Goal: Task Accomplishment & Management: Complete application form

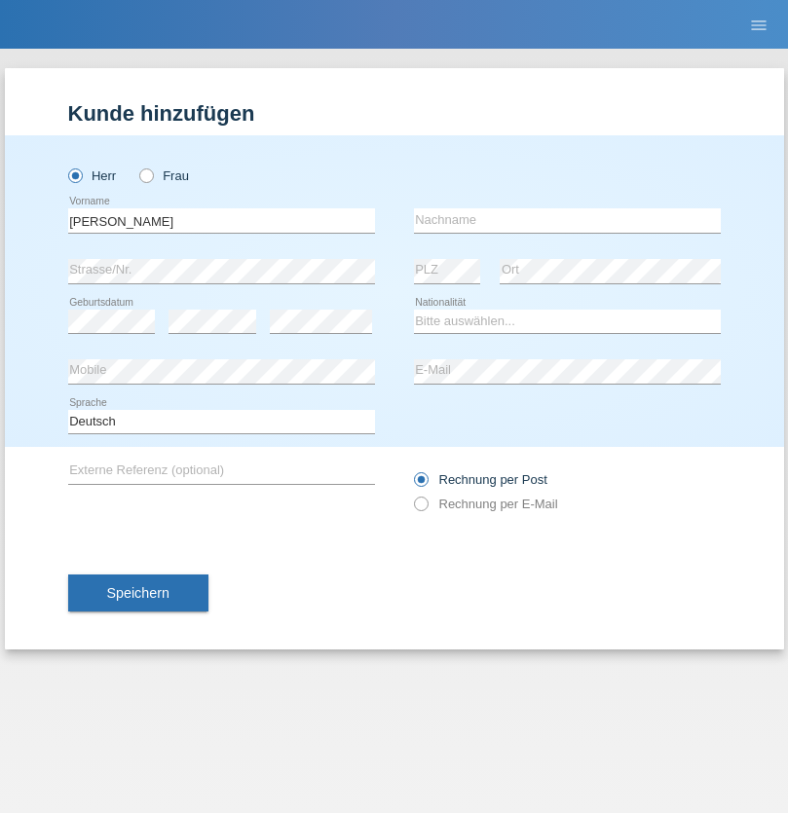
type input "[PERSON_NAME]"
click at [567, 220] on input "text" at bounding box center [567, 220] width 307 height 24
type input "SANTOS"
select select "PT"
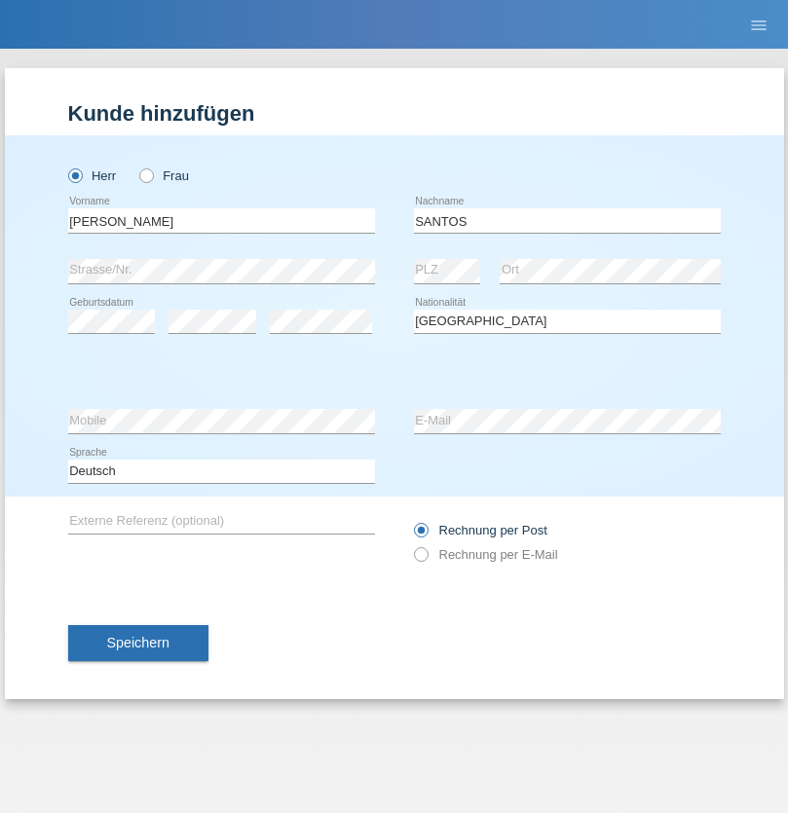
select select "C"
select select "26"
select select "12"
select select "2013"
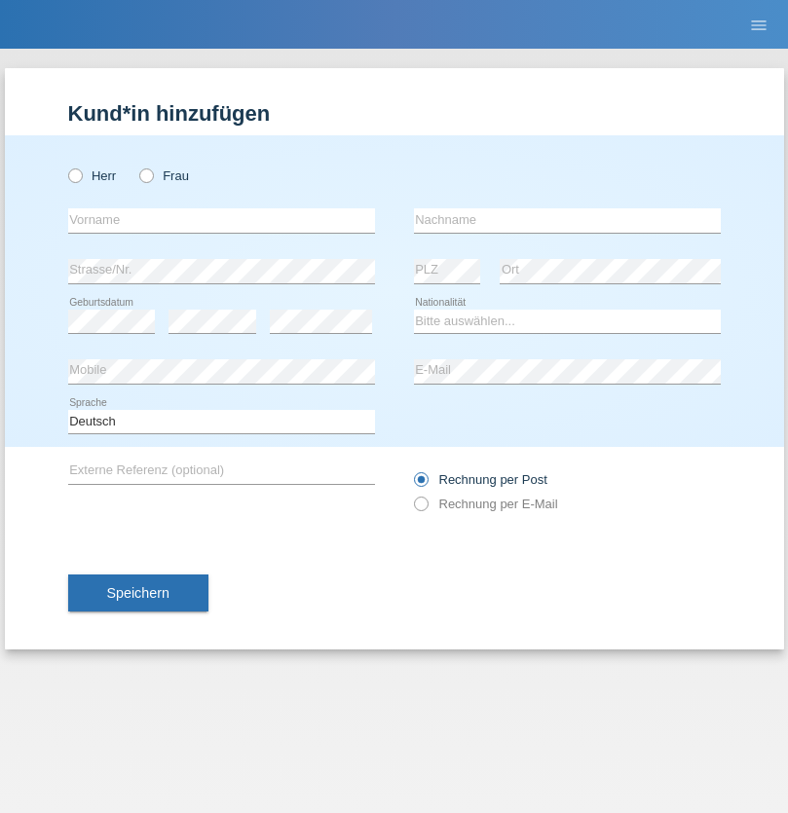
radio input "true"
click at [221, 220] on input "text" at bounding box center [221, 220] width 307 height 24
type input "Jörg"
click at [567, 220] on input "text" at bounding box center [567, 220] width 307 height 24
type input "Traksel"
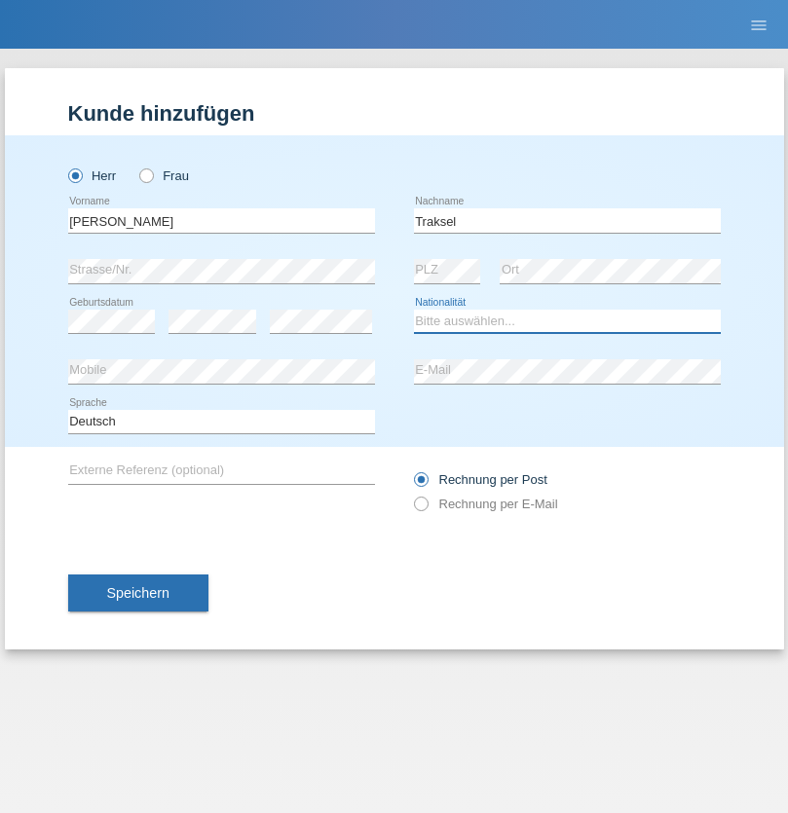
select select "DE"
select select "C"
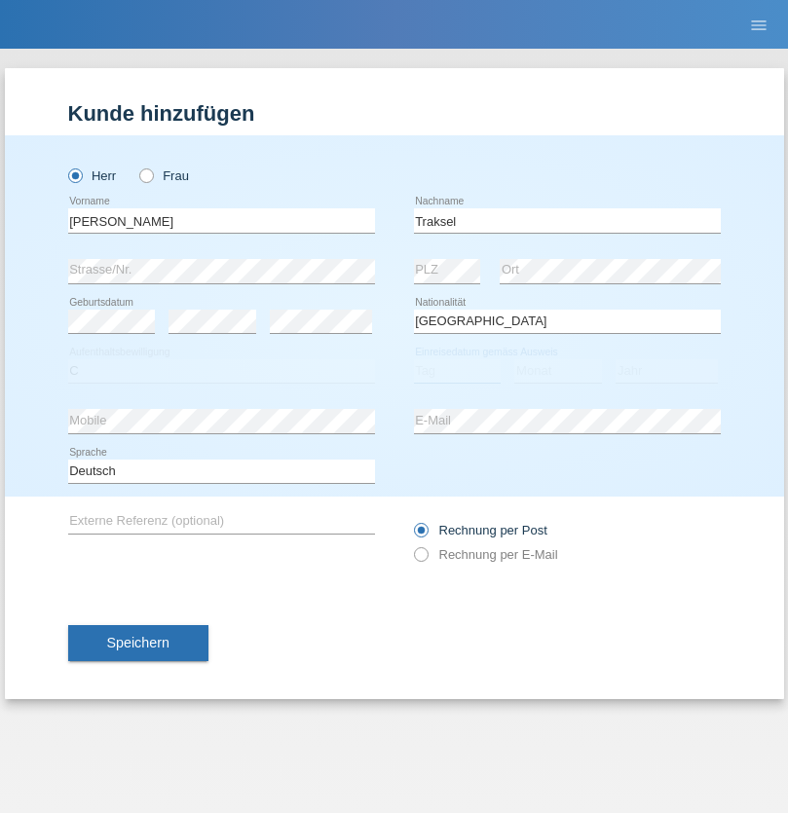
select select "01"
select select "07"
select select "2008"
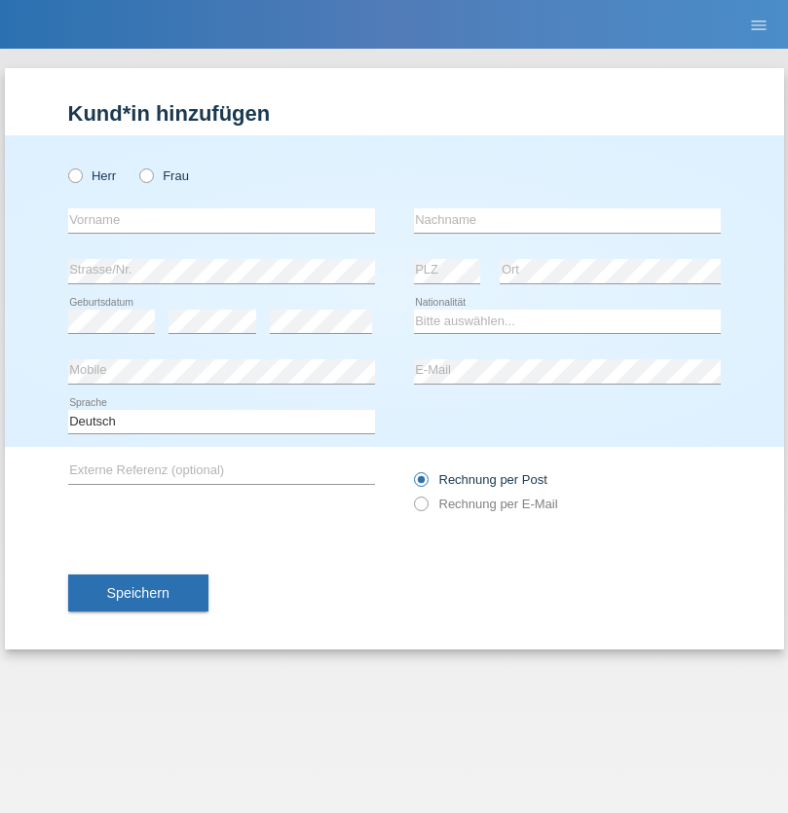
radio input "true"
click at [221, 220] on input "text" at bounding box center [221, 220] width 307 height 24
type input "Asia"
click at [567, 220] on input "text" at bounding box center [567, 220] width 307 height 24
type input "Riva"
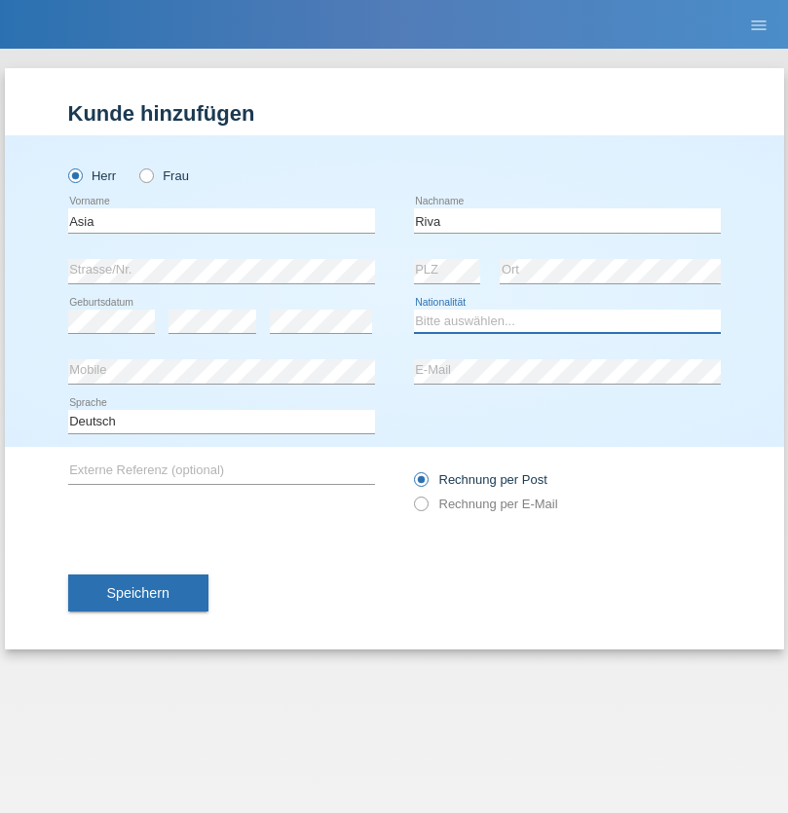
select select "IT"
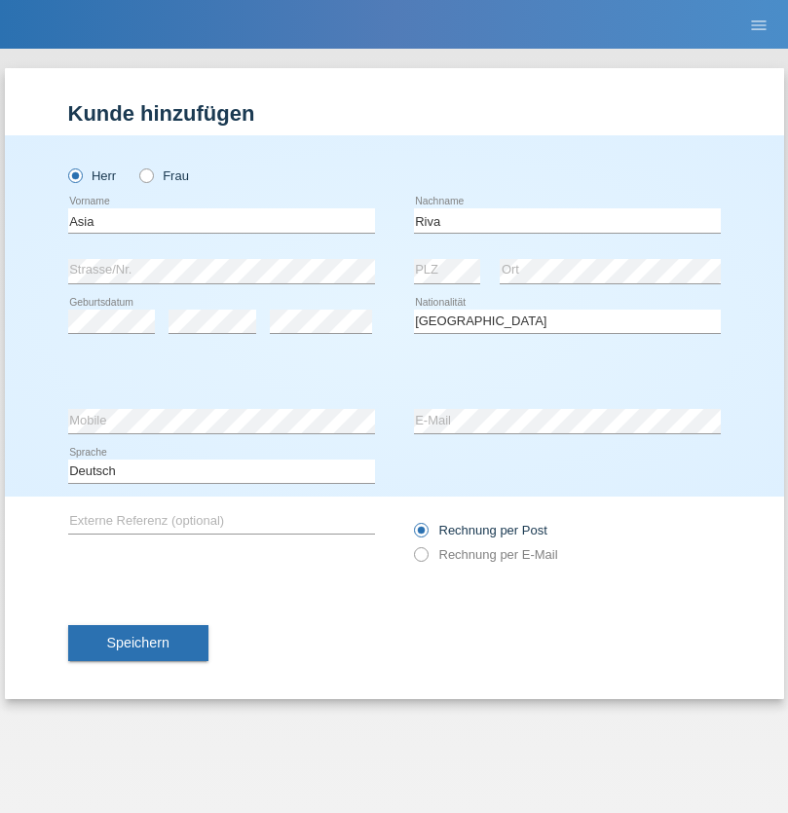
select select "C"
select select "01"
select select "06"
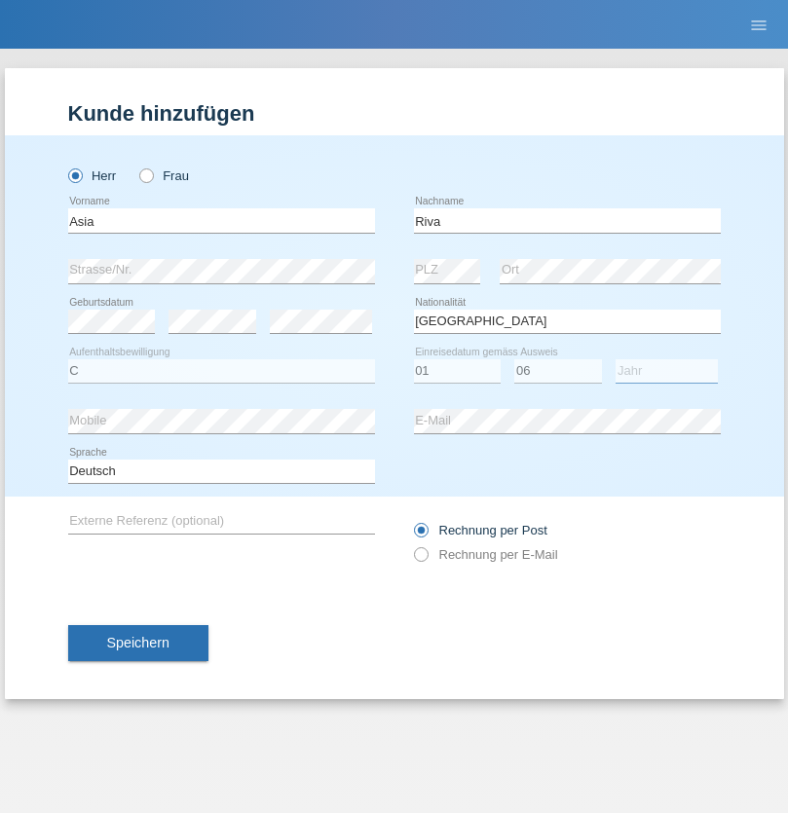
select select "2021"
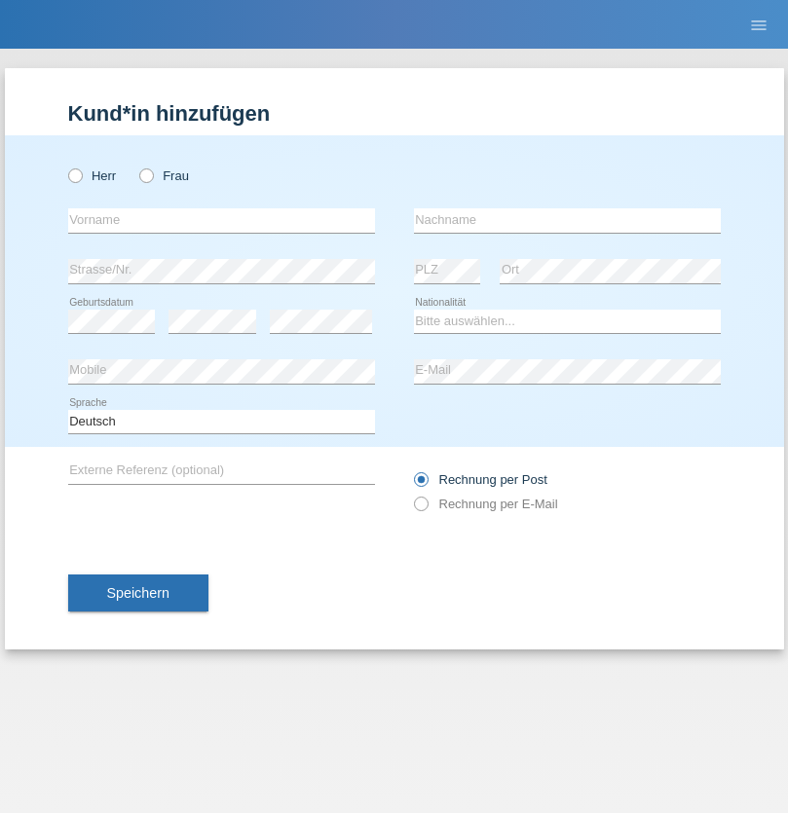
radio input "true"
click at [221, 220] on input "text" at bounding box center [221, 220] width 307 height 24
type input "Firas"
click at [567, 220] on input "text" at bounding box center [567, 220] width 307 height 24
type input "Khalil"
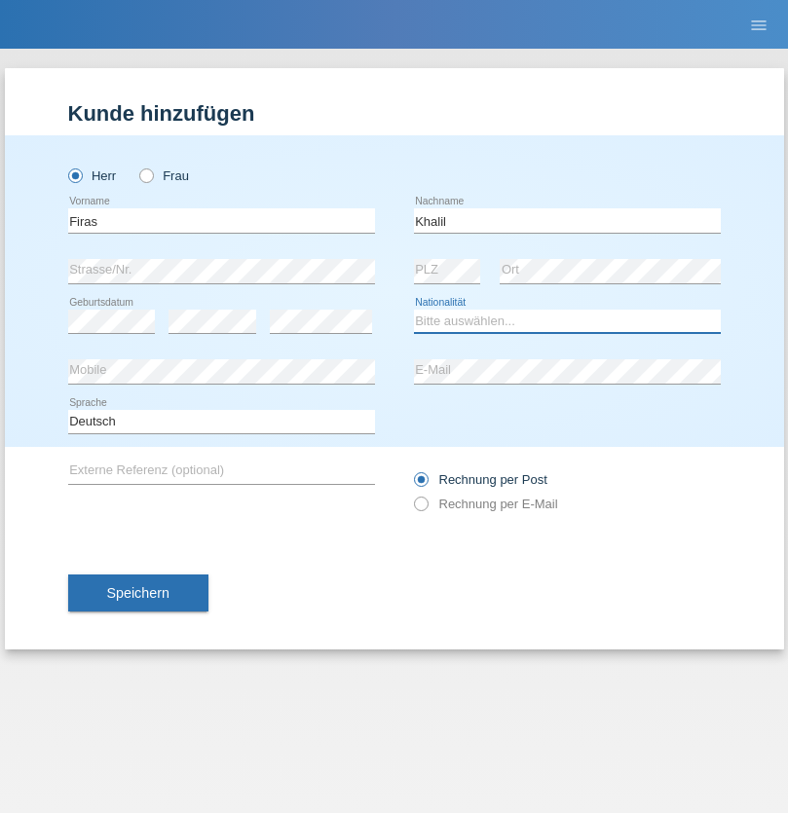
select select "IT"
select select "C"
select select "01"
select select "03"
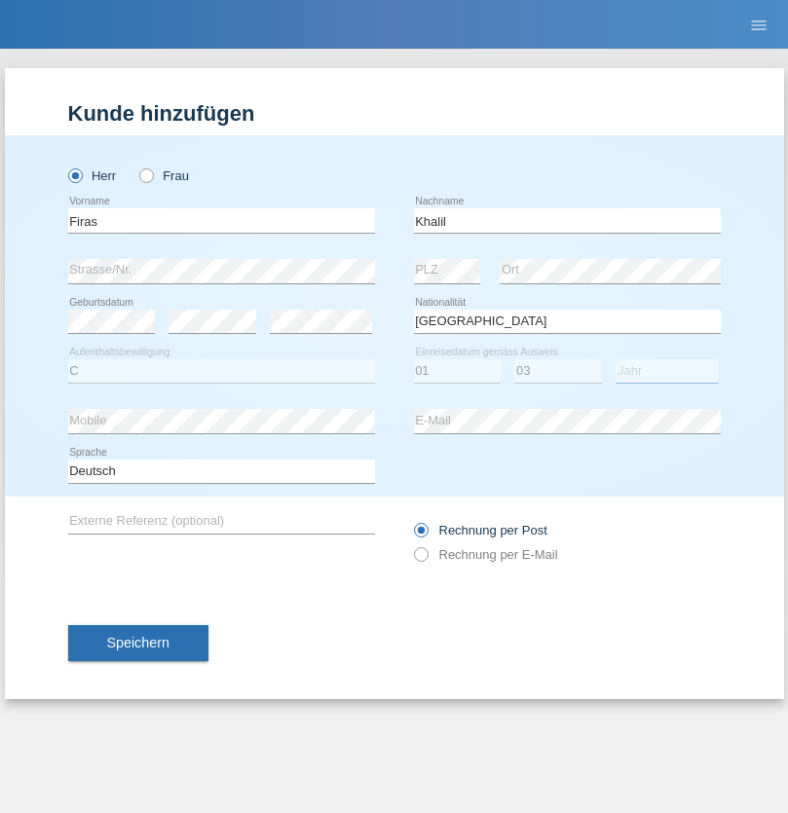
select select "2021"
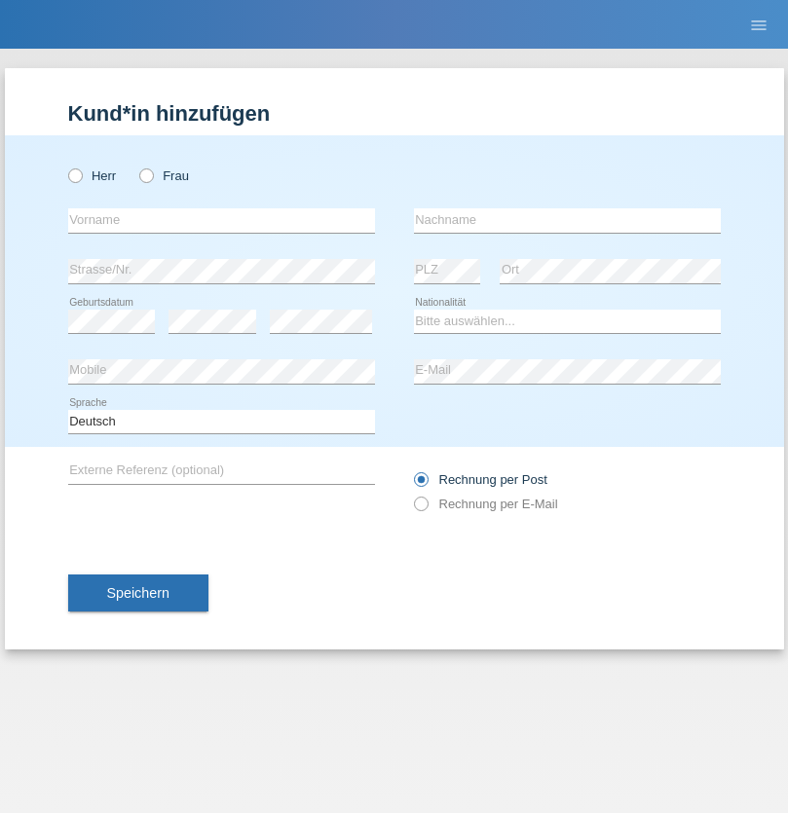
radio input "true"
click at [221, 220] on input "text" at bounding box center [221, 220] width 307 height 24
type input "Diego"
click at [567, 220] on input "text" at bounding box center [567, 220] width 307 height 24
type input "Patera"
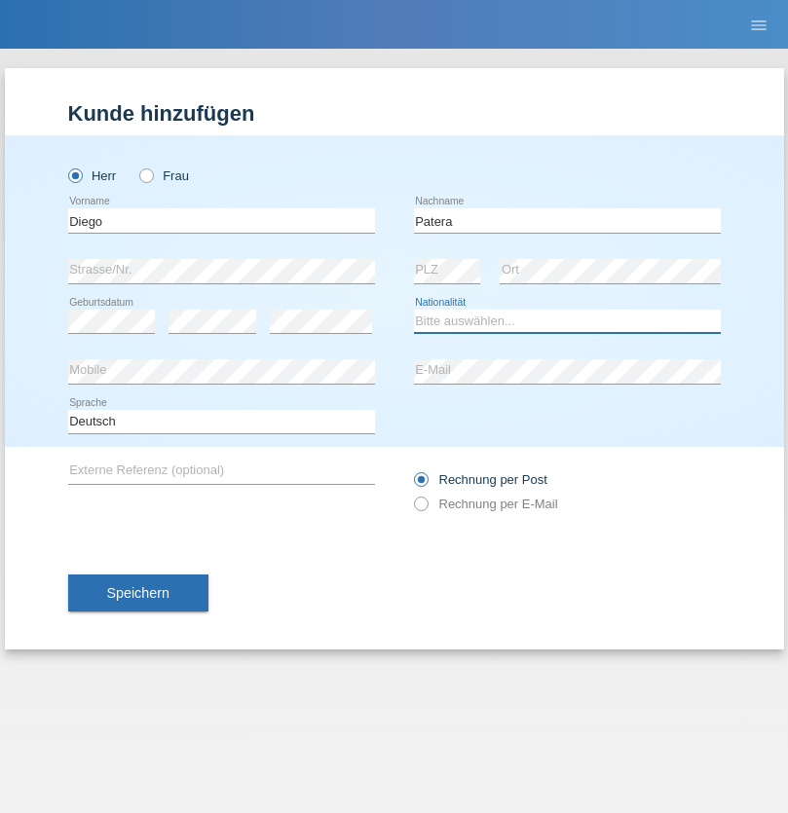
select select "CH"
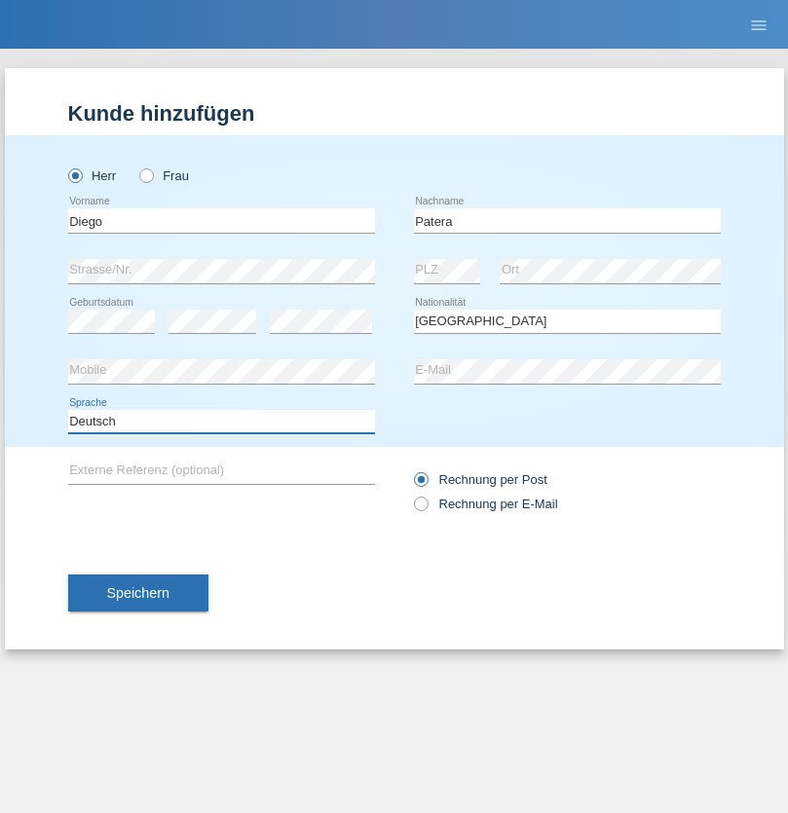
select select "en"
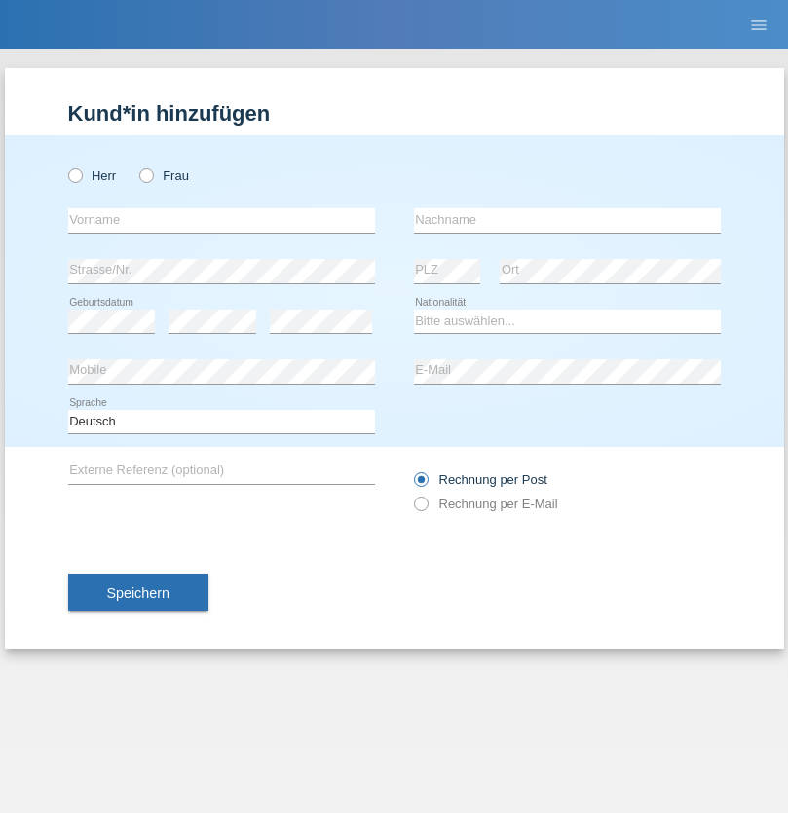
radio input "true"
click at [221, 220] on input "text" at bounding box center [221, 220] width 307 height 24
type input "Ketty"
click at [567, 220] on input "text" at bounding box center [567, 220] width 307 height 24
type input "Kalupnath"
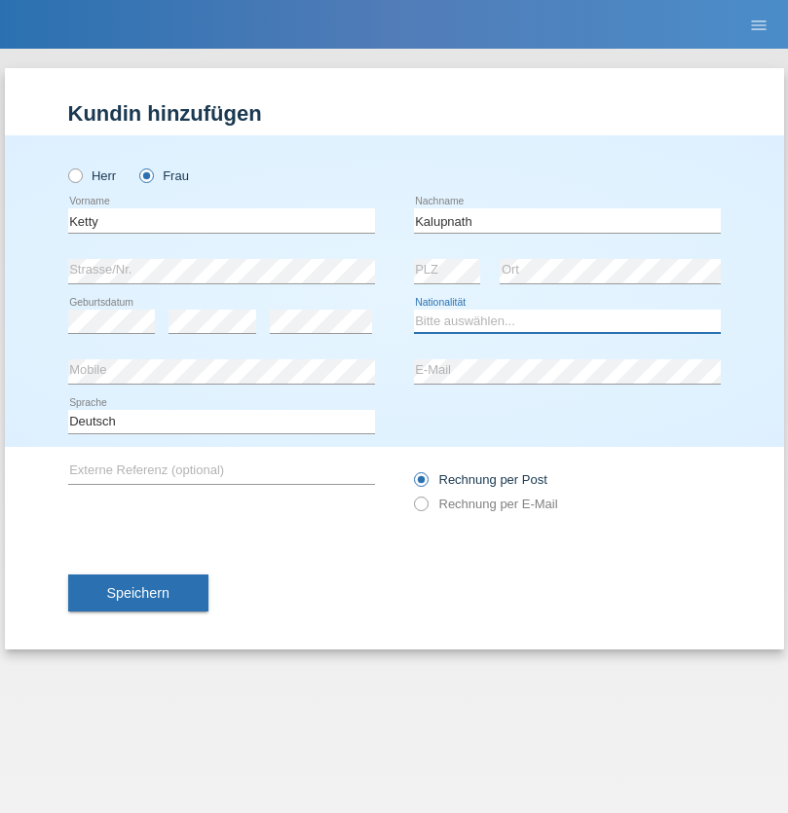
select select "CH"
radio input "true"
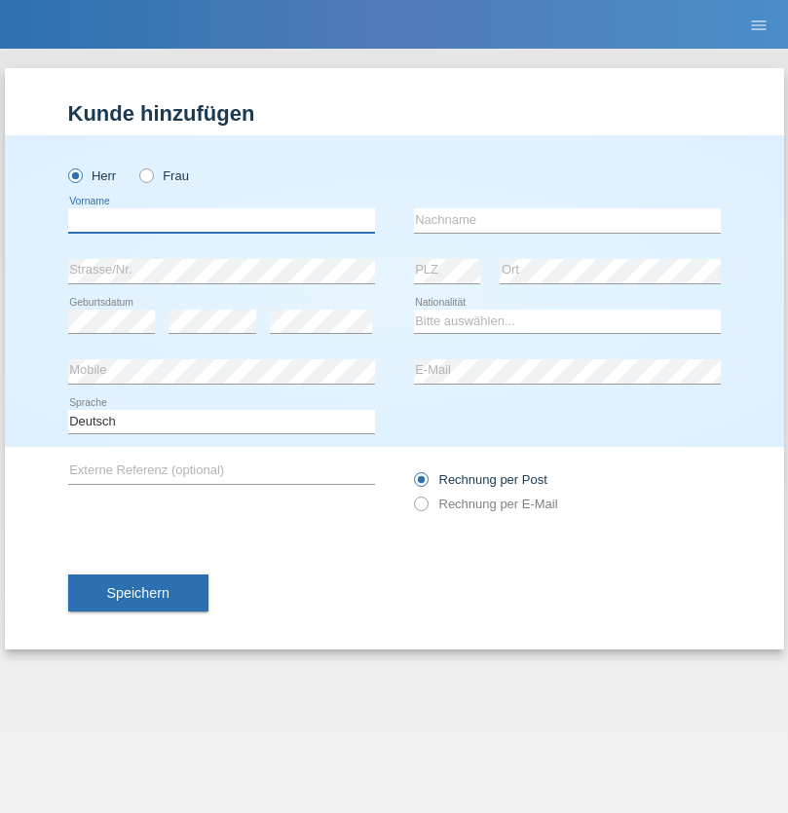
click at [221, 220] on input "text" at bounding box center [221, 220] width 307 height 24
type input "[PERSON_NAME]"
click at [567, 220] on input "text" at bounding box center [567, 220] width 307 height 24
type input "Mucha"
select select "CH"
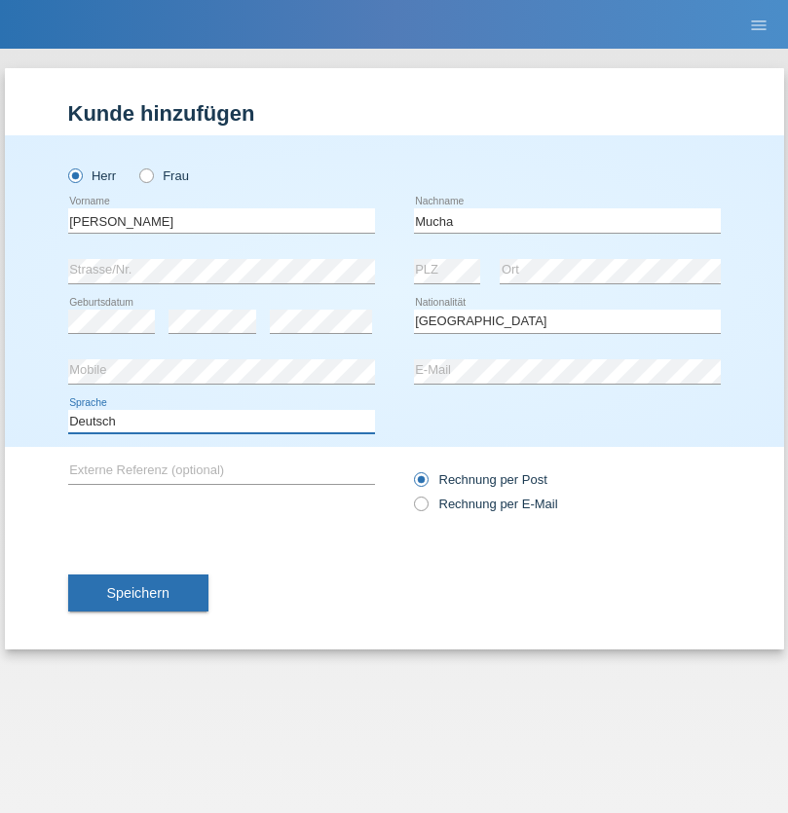
select select "en"
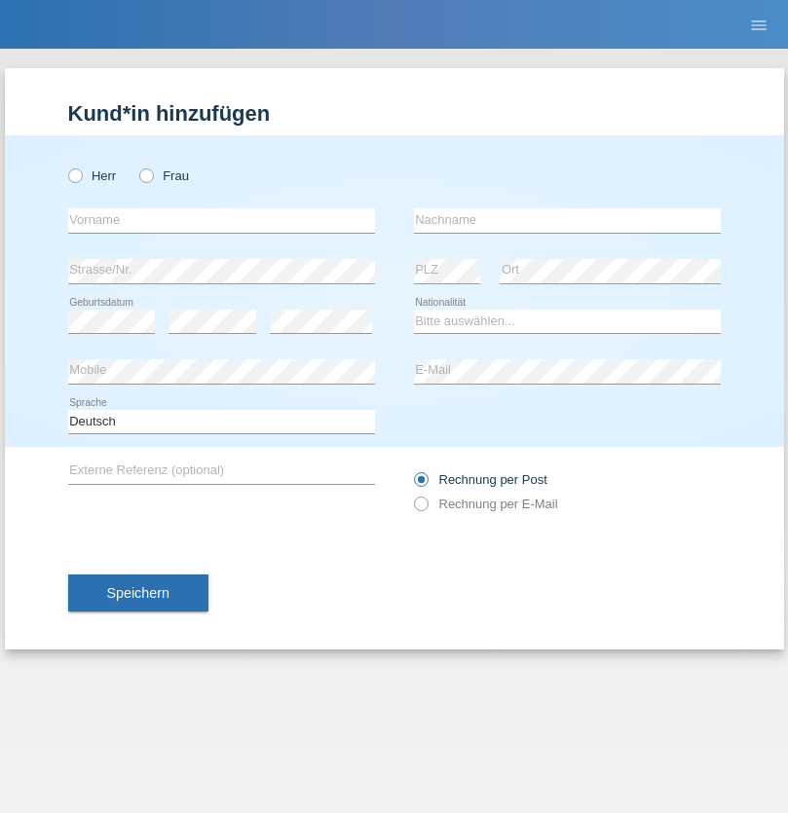
radio input "true"
click at [221, 220] on input "text" at bounding box center [221, 220] width 307 height 24
type input "Franziska"
click at [567, 220] on input "text" at bounding box center [567, 220] width 307 height 24
type input "Starke"
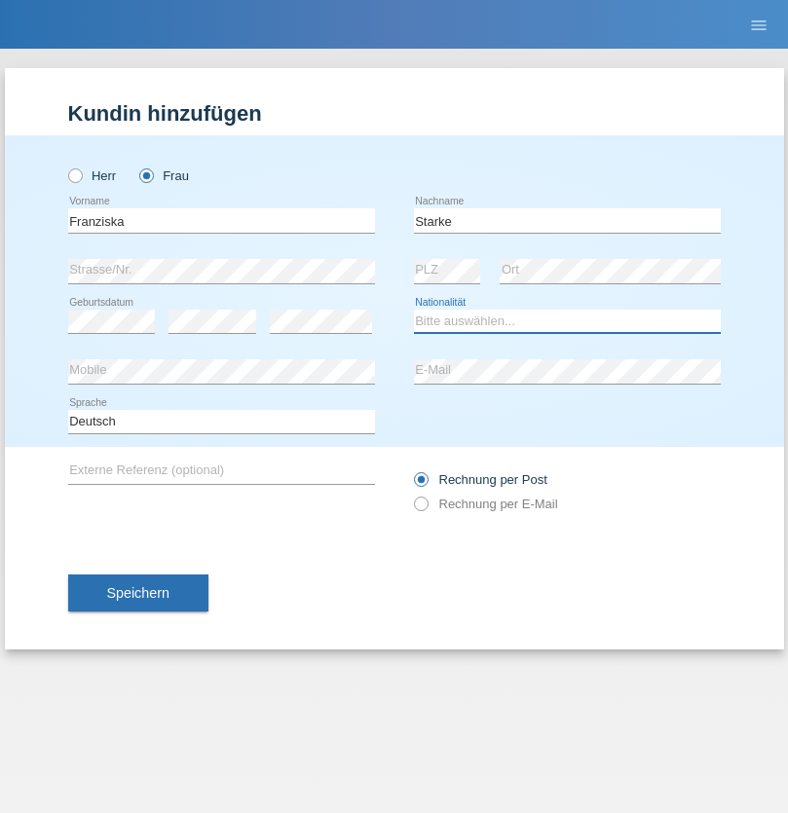
select select "DE"
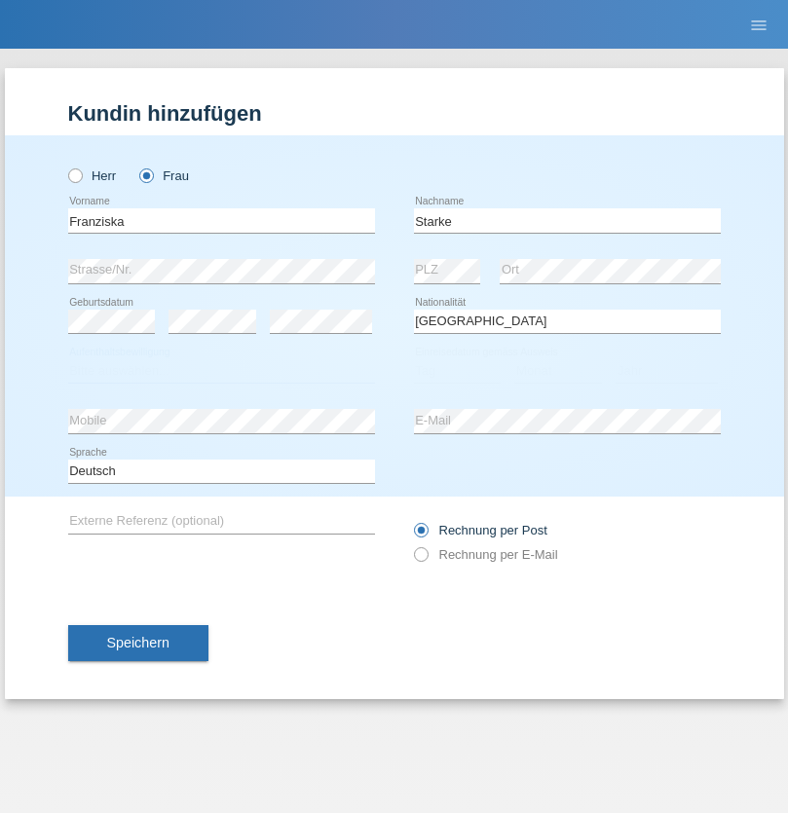
select select "C"
select select "01"
select select "03"
select select "1985"
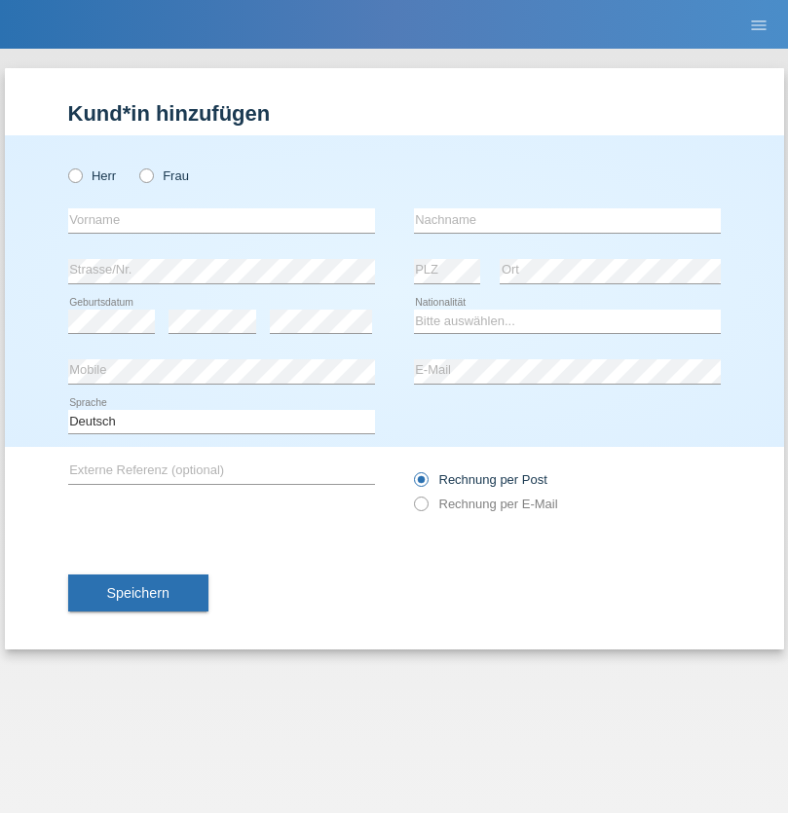
radio input "true"
click at [221, 220] on input "text" at bounding box center [221, 220] width 307 height 24
type input "[DEMOGRAPHIC_DATA]"
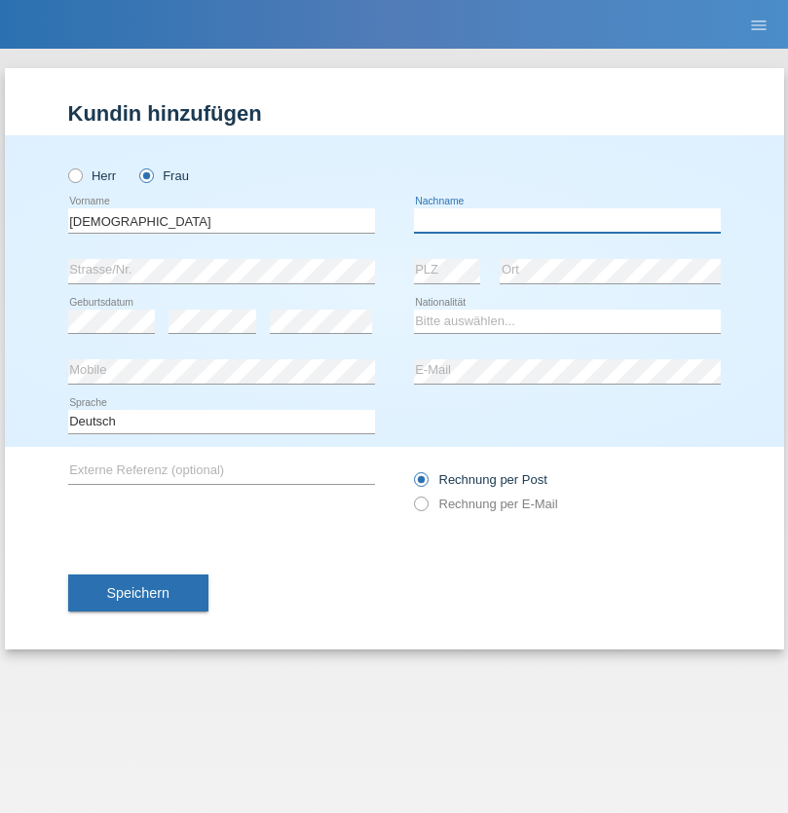
click at [567, 220] on input "text" at bounding box center [567, 220] width 307 height 24
type input "Cimbaljević"
select select "HR"
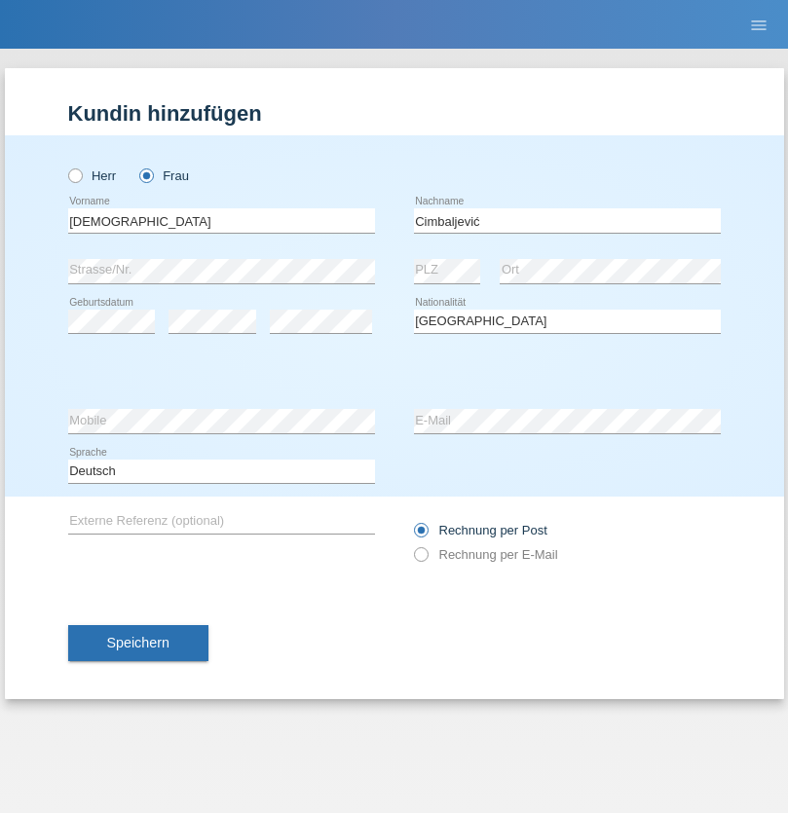
select select "C"
select select "13"
select select "08"
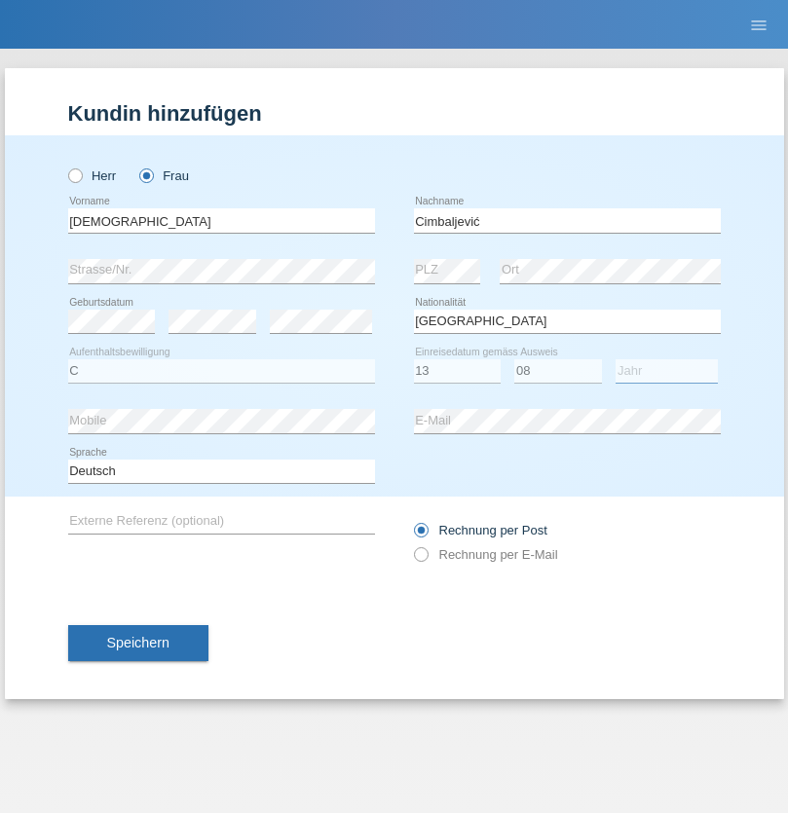
select select "2021"
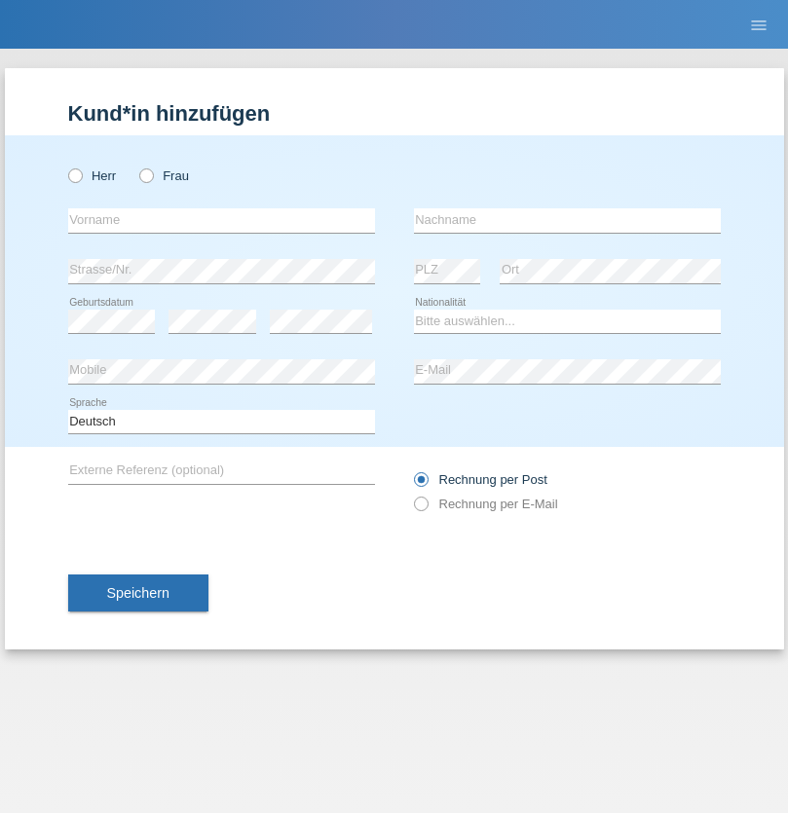
radio input "true"
click at [221, 220] on input "text" at bounding box center [221, 220] width 307 height 24
type input "Batsche"
click at [567, 220] on input "text" at bounding box center [567, 220] width 307 height 24
type input "Arifoska"
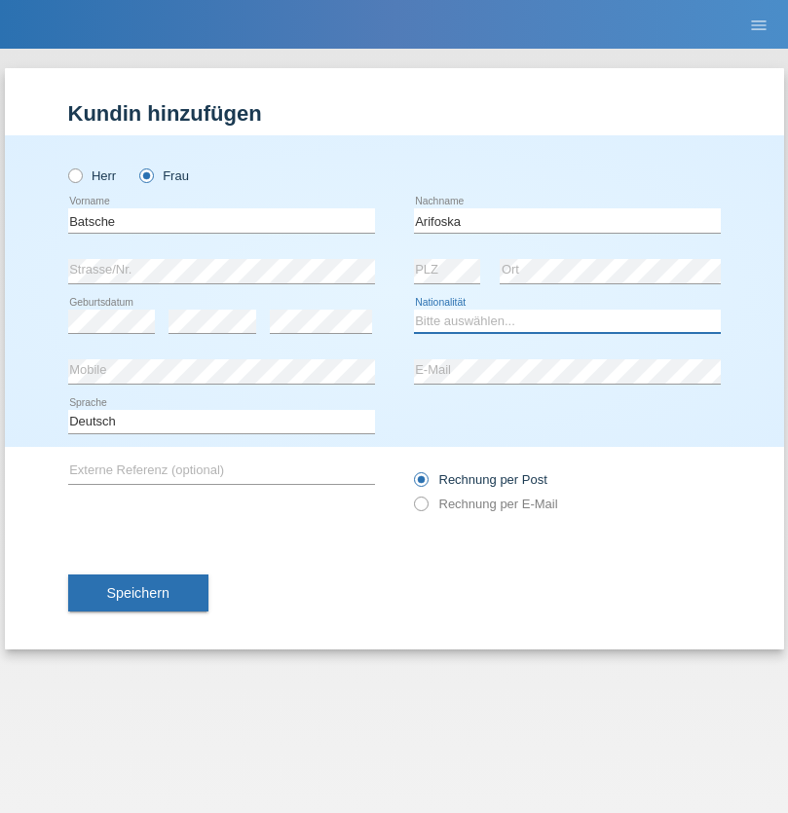
select select "CH"
radio input "true"
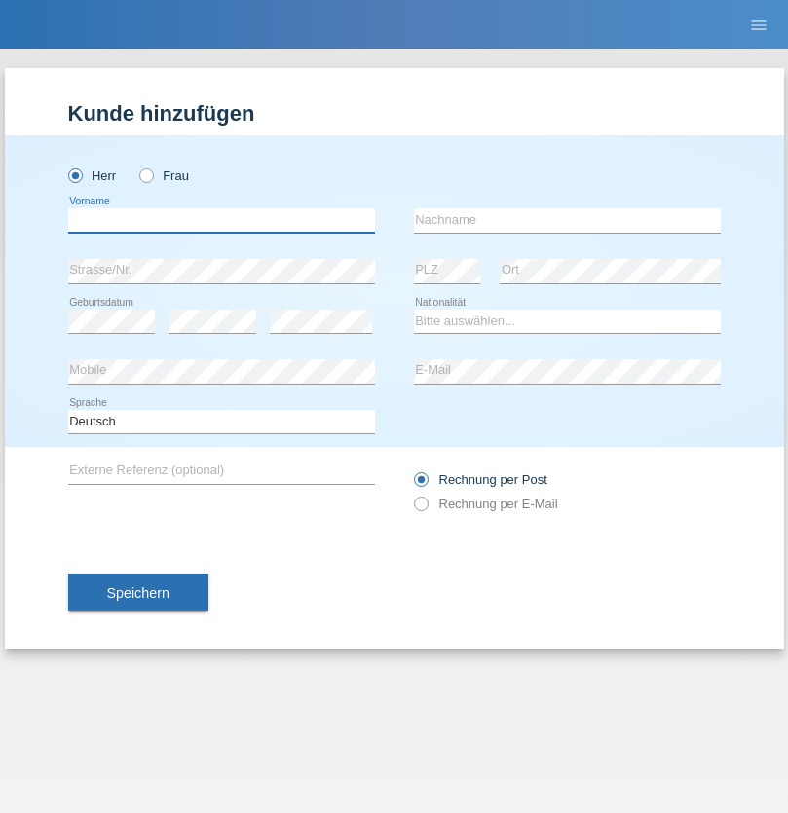
click at [221, 220] on input "text" at bounding box center [221, 220] width 307 height 24
type input "Emre"
click at [567, 220] on input "text" at bounding box center [567, 220] width 307 height 24
type input "Uzun"
select select "CH"
